Goal: Obtain resource: Obtain resource

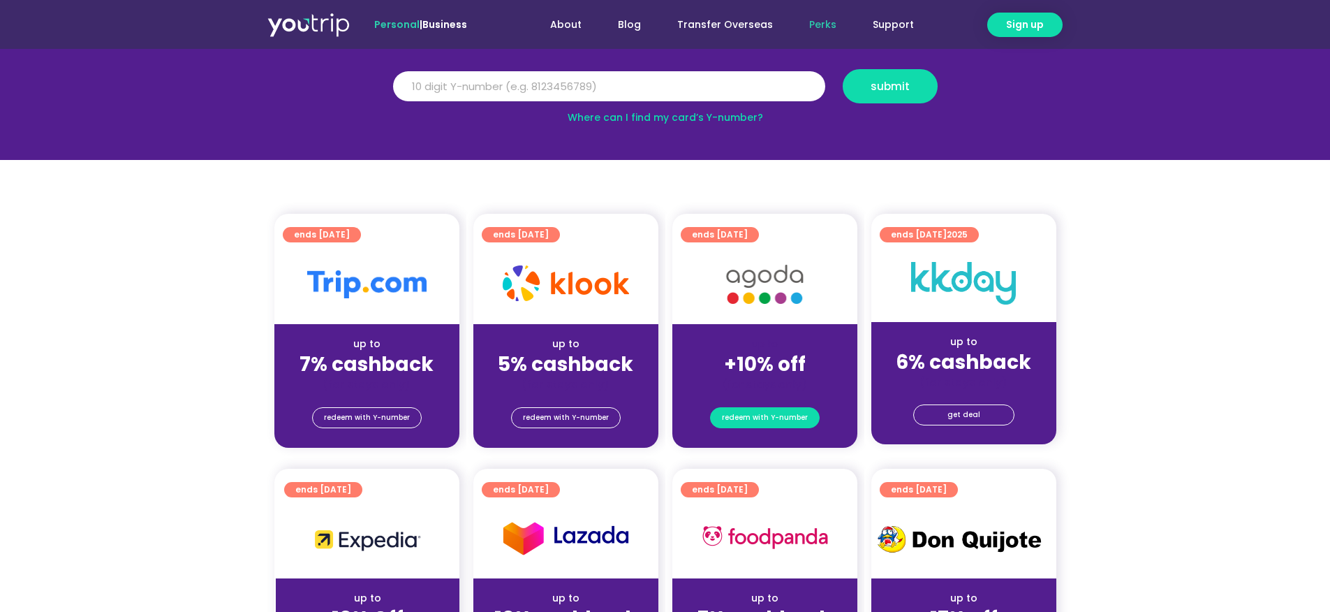
click at [765, 418] on span "redeem with Y-number" at bounding box center [765, 418] width 86 height 20
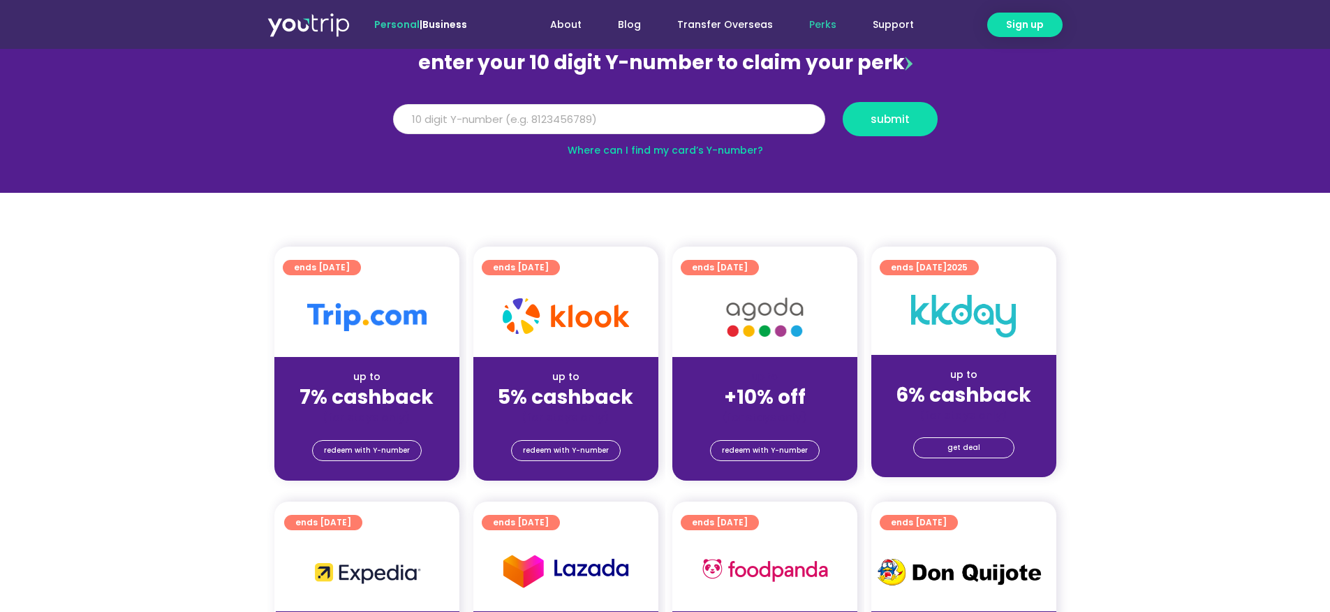
click at [612, 124] on input "Y Number" at bounding box center [609, 119] width 432 height 31
type input "8101761767"
click at [909, 124] on span "submit" at bounding box center [890, 119] width 71 height 10
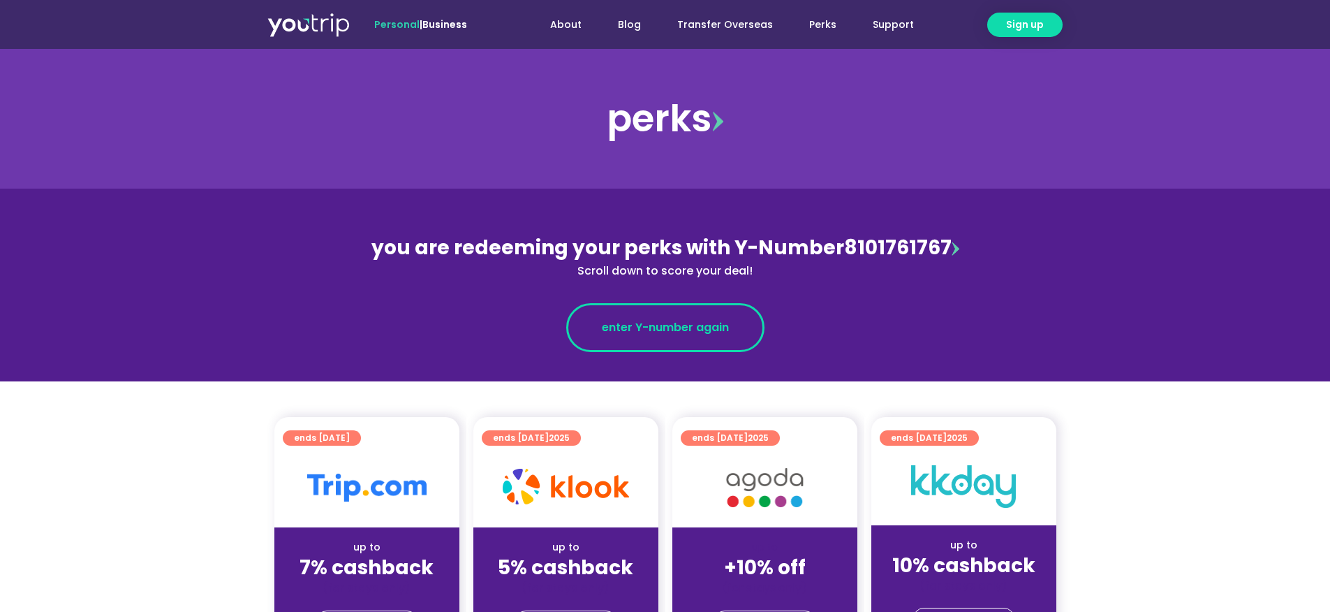
click at [707, 333] on span "enter Y-number again" at bounding box center [665, 327] width 127 height 17
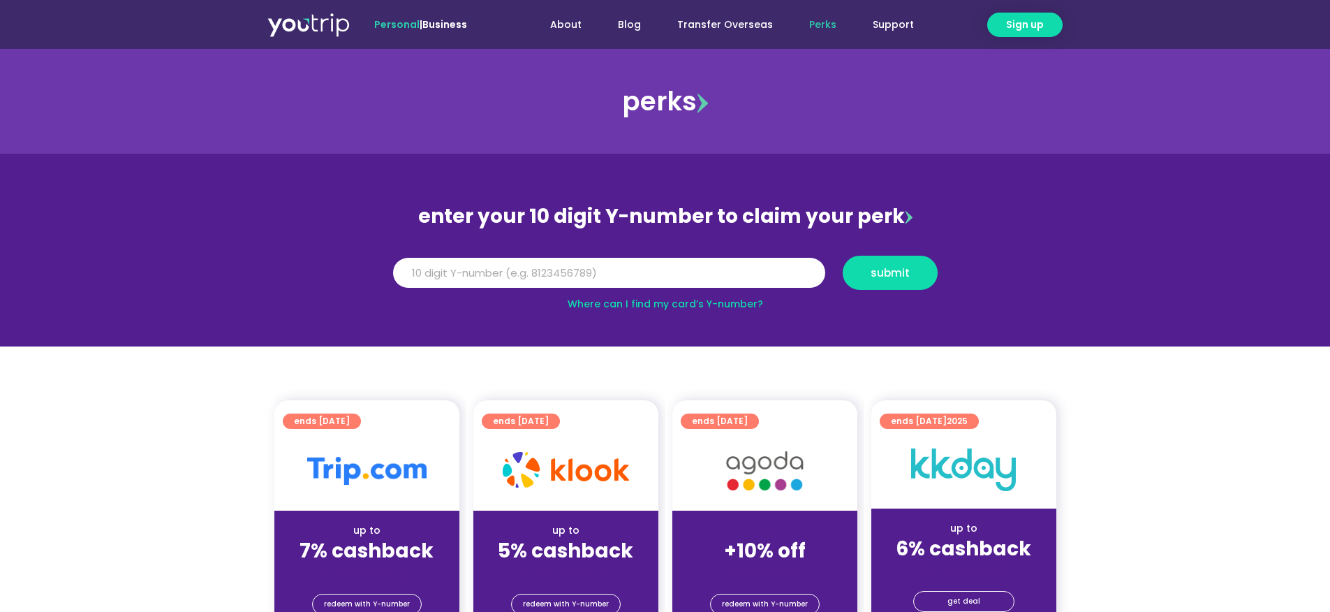
click at [753, 256] on div "Y Number" at bounding box center [609, 273] width 450 height 34
click at [747, 269] on input "Y Number" at bounding box center [609, 273] width 432 height 31
type input "8101761767"
click at [883, 270] on span "submit" at bounding box center [890, 272] width 39 height 10
